Goal: Find specific page/section: Find specific page/section

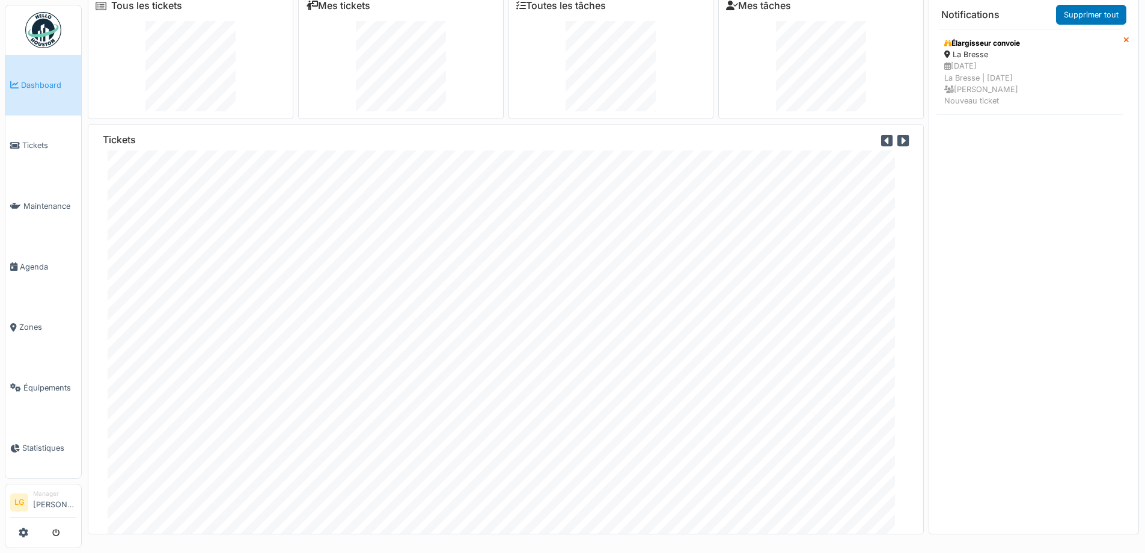
scroll to position [29, 0]
click at [34, 143] on span "Tickets" at bounding box center [49, 144] width 54 height 11
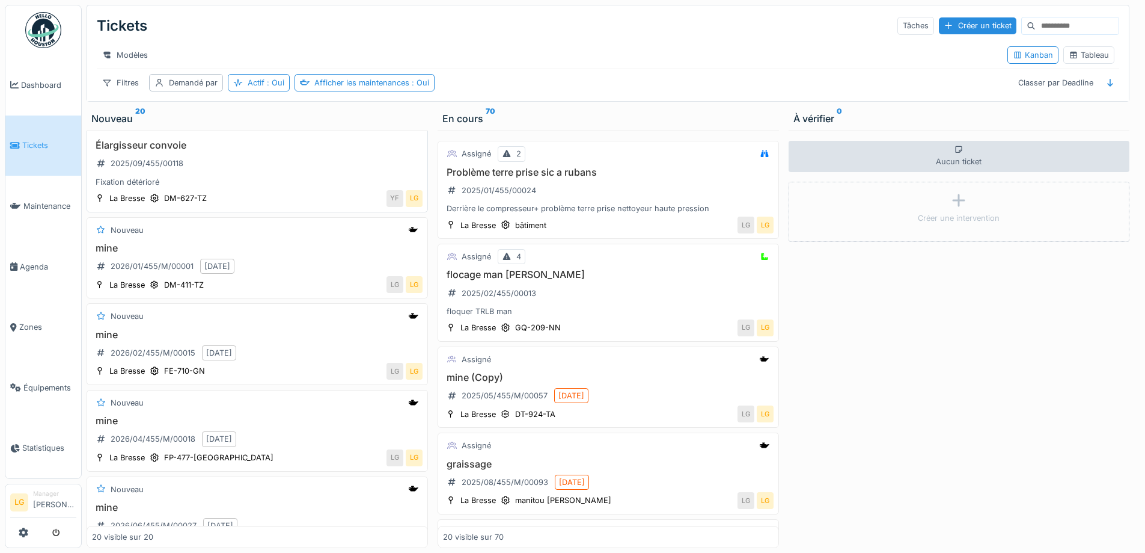
scroll to position [1323, 0]
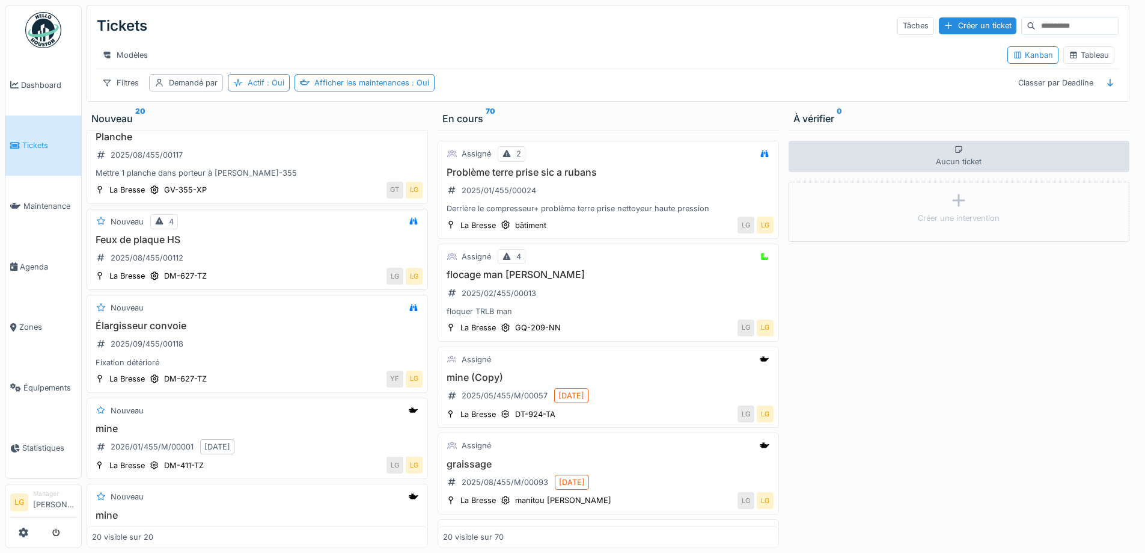
click at [251, 264] on div "Feux de plaque HS 2025/08/455/00112" at bounding box center [257, 251] width 331 height 34
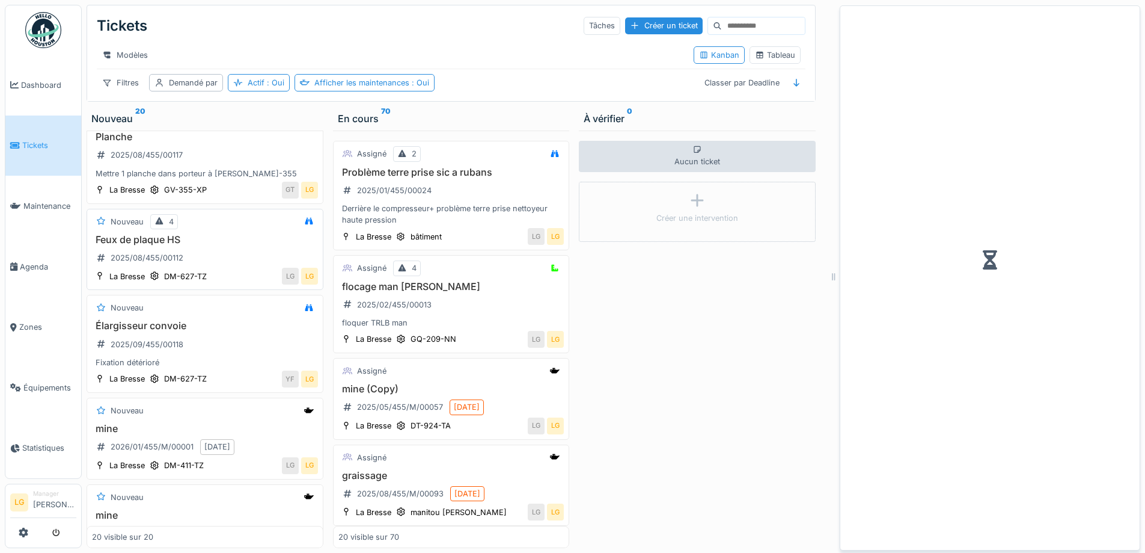
scroll to position [1334, 0]
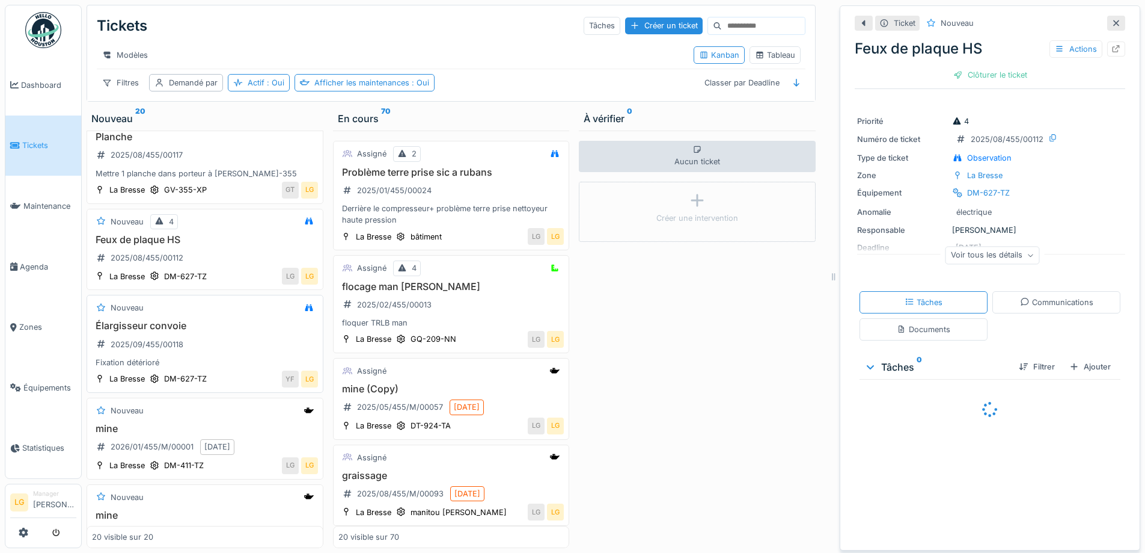
click at [243, 342] on div "Élargisseur convoie 2025/09/455/00118 Fixation détérioré" at bounding box center [205, 344] width 226 height 48
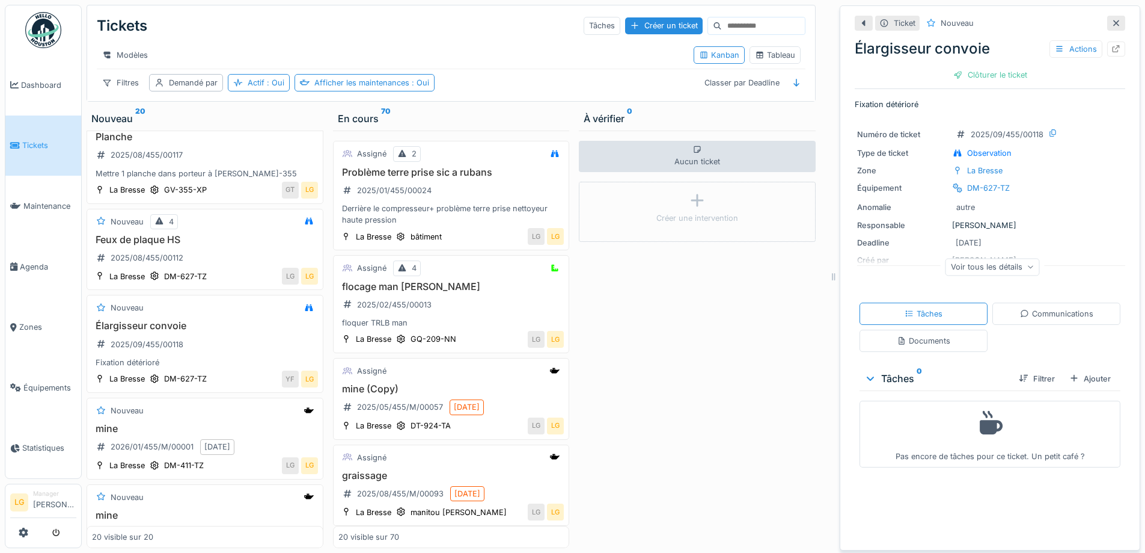
click at [1028, 266] on icon at bounding box center [1031, 267] width 7 height 6
